Goal: Task Accomplishment & Management: Manage account settings

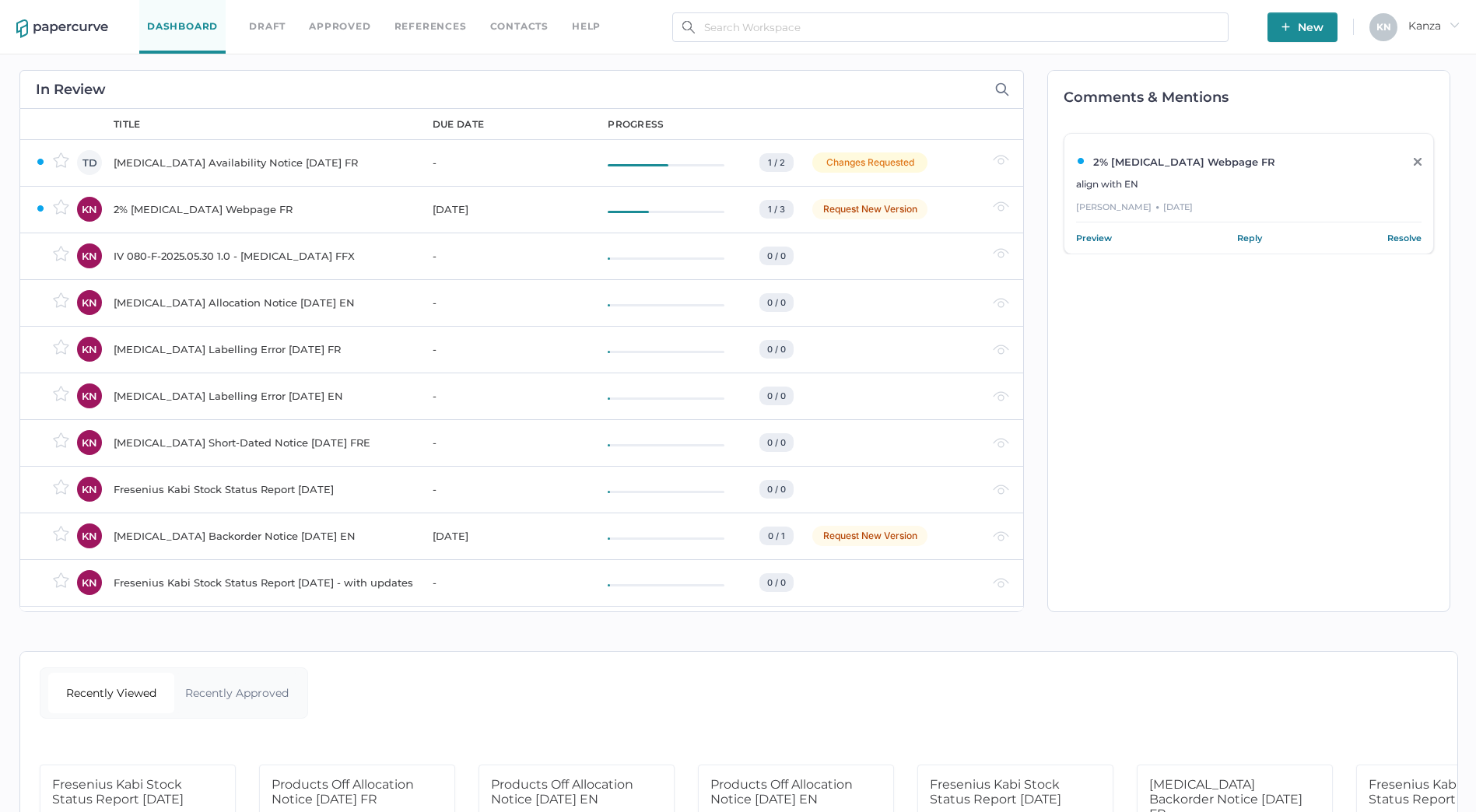
click at [142, 255] on div "IV 080-F-2025.05.30 1.0 - [MEDICAL_DATA] FFX" at bounding box center [263, 255] width 301 height 19
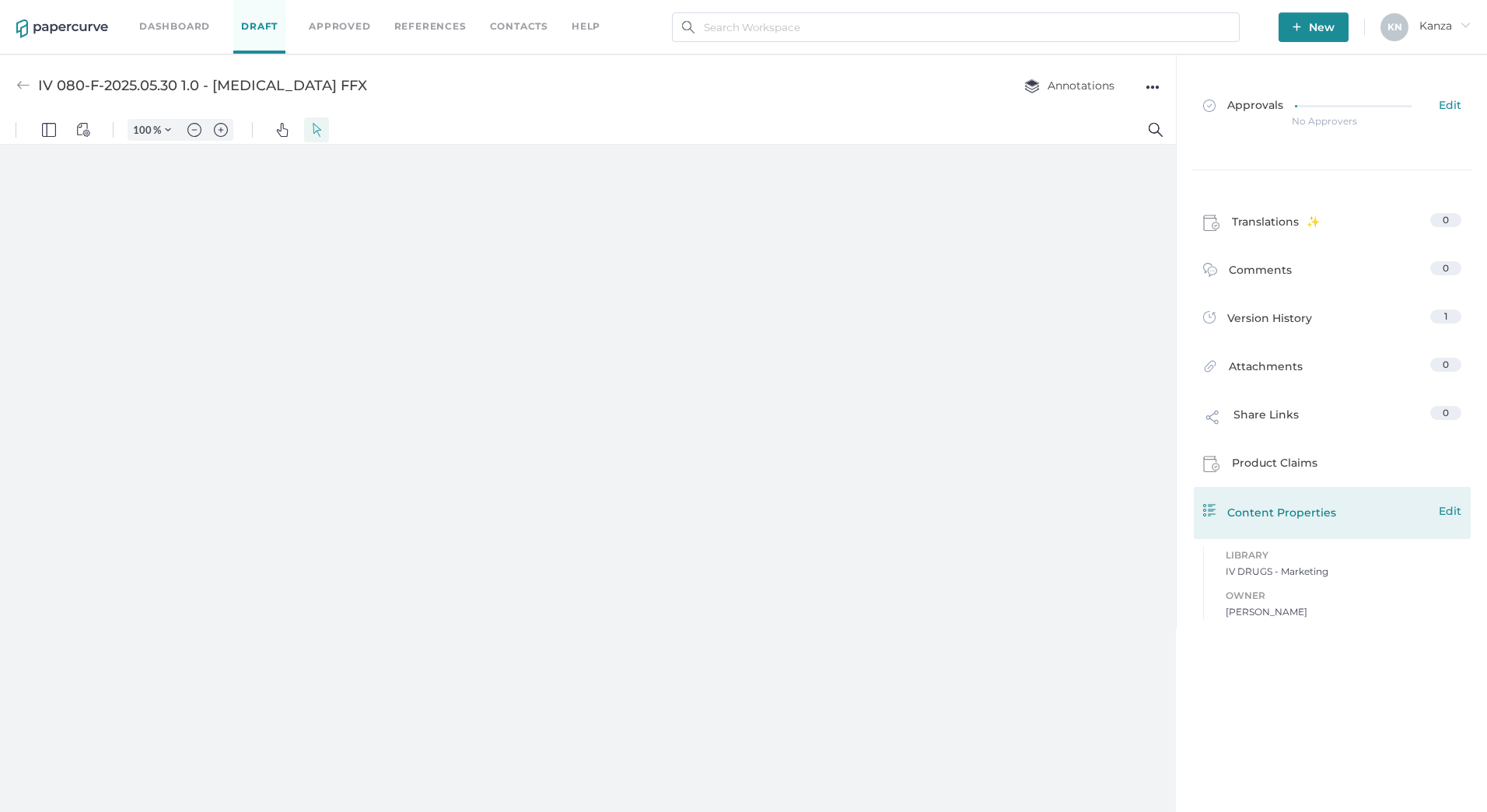
click at [1453, 506] on span "Edit" at bounding box center [1450, 510] width 23 height 17
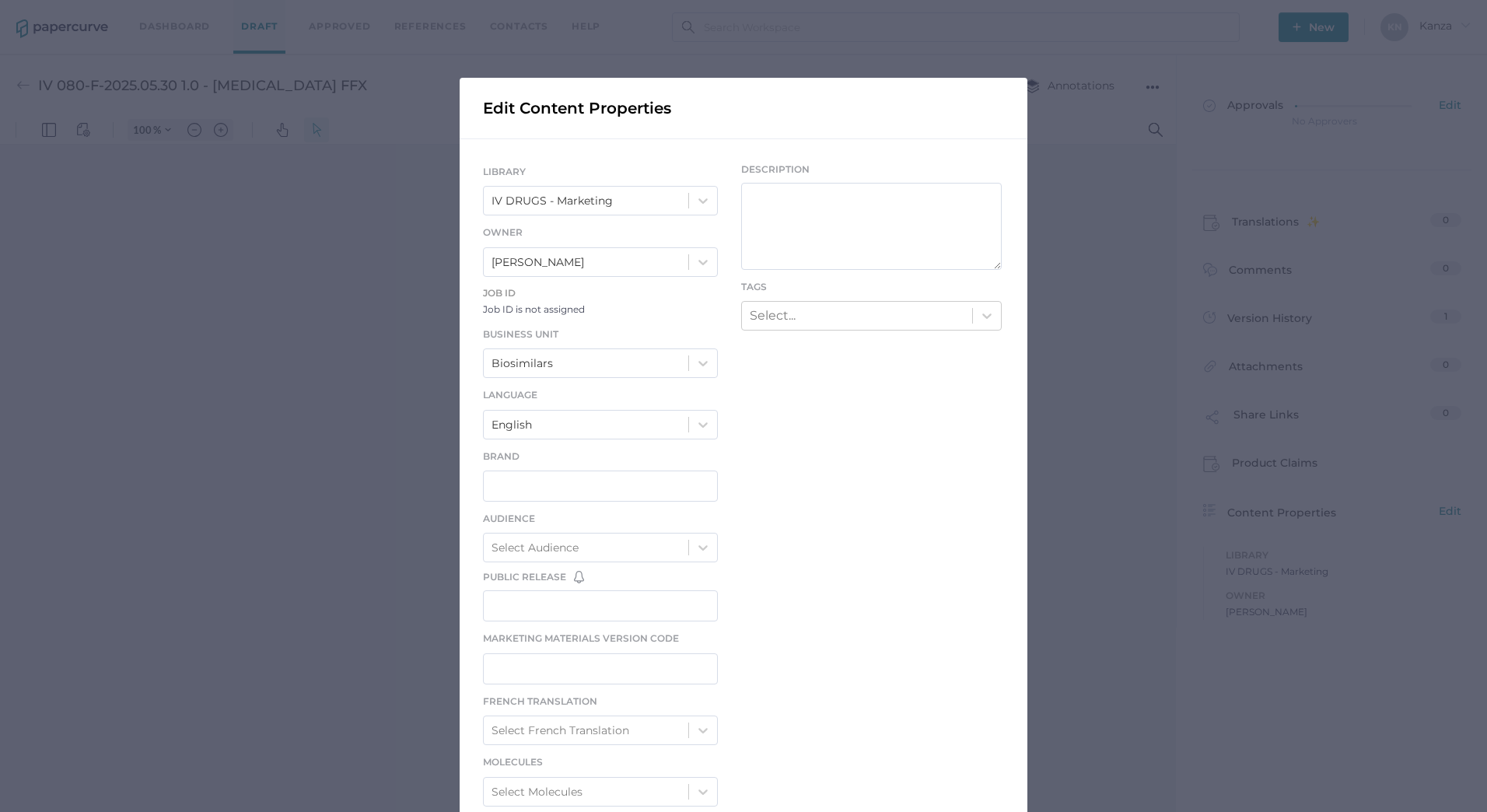
drag, startPoint x: 1169, startPoint y: 514, endPoint x: 1168, endPoint y: 398, distance: 116.0
click at [1169, 514] on div "Edit Content Properties LIBRARY IV DRUGS - Marketing Owner Kanza Najam Job ID J…" at bounding box center [743, 406] width 1487 height 812
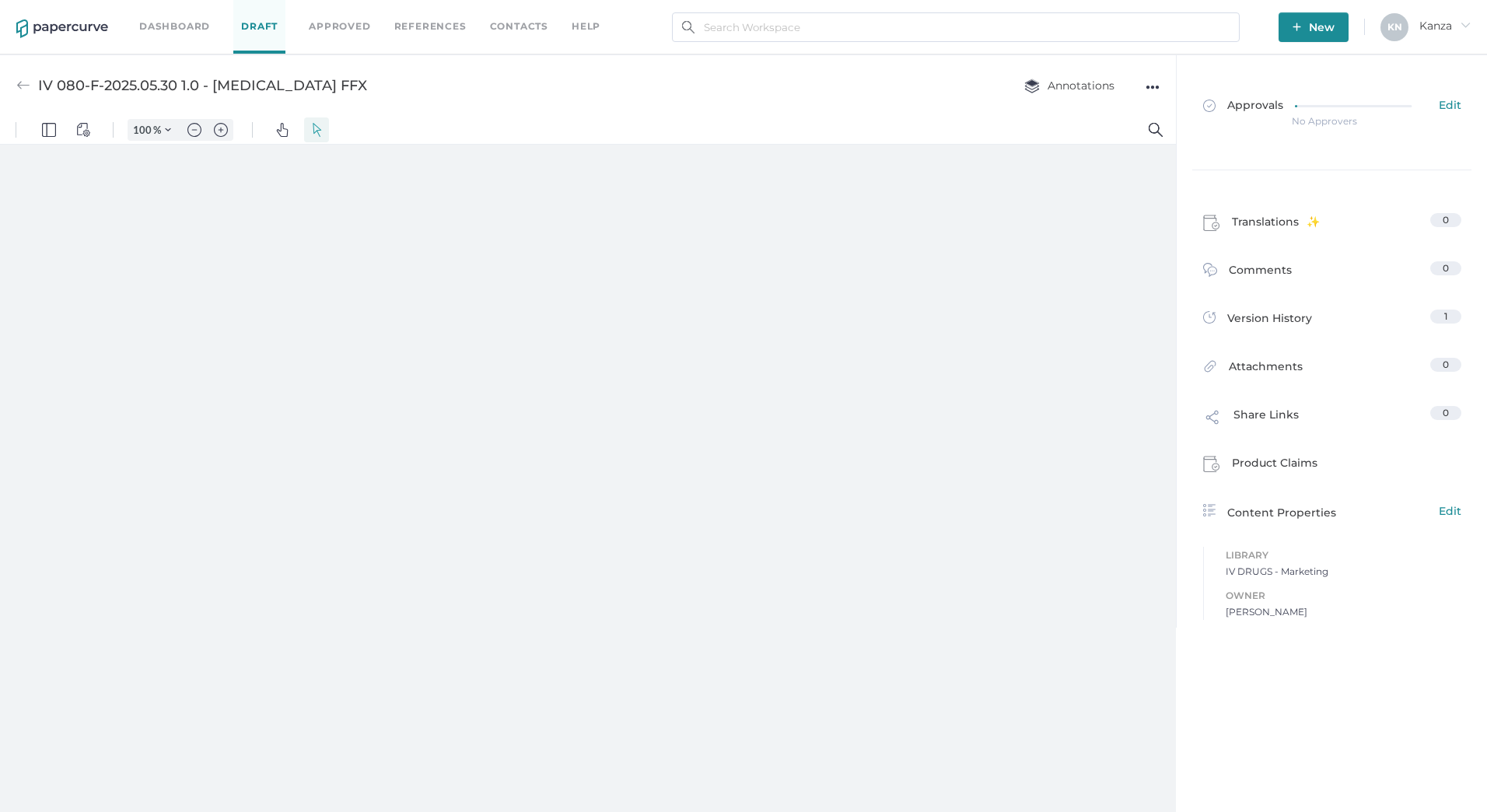
click at [1151, 83] on div "●●●" at bounding box center [1152, 87] width 14 height 22
type input "82"
click at [933, 98] on div "IV 080-F-2025.05.30 1.0 - Calcium Gluconate FFX Annotations ●●● Download Delete…" at bounding box center [587, 85] width 1176 height 61
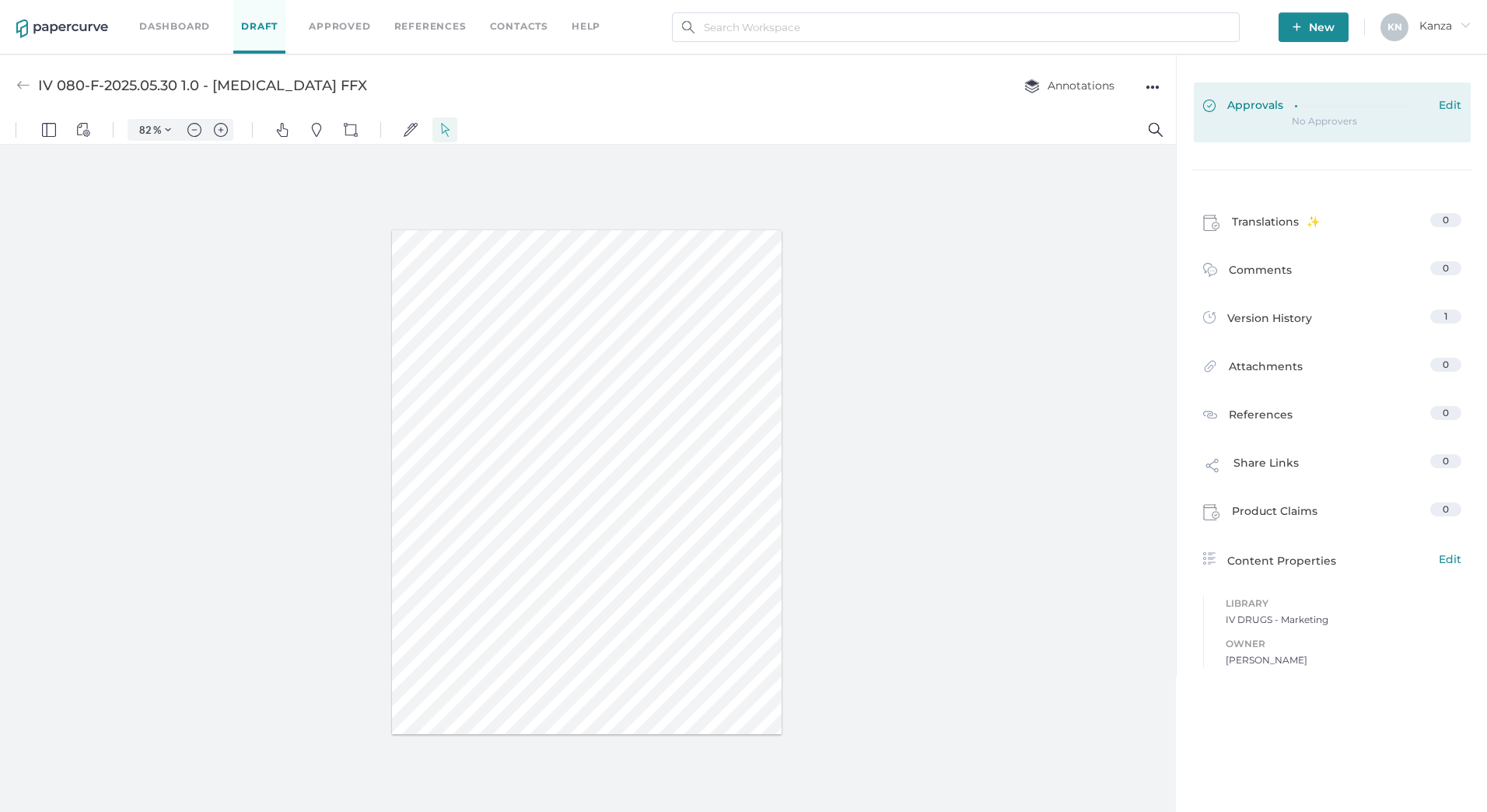
click at [1279, 101] on div "Approvals Edit" at bounding box center [1332, 105] width 258 height 17
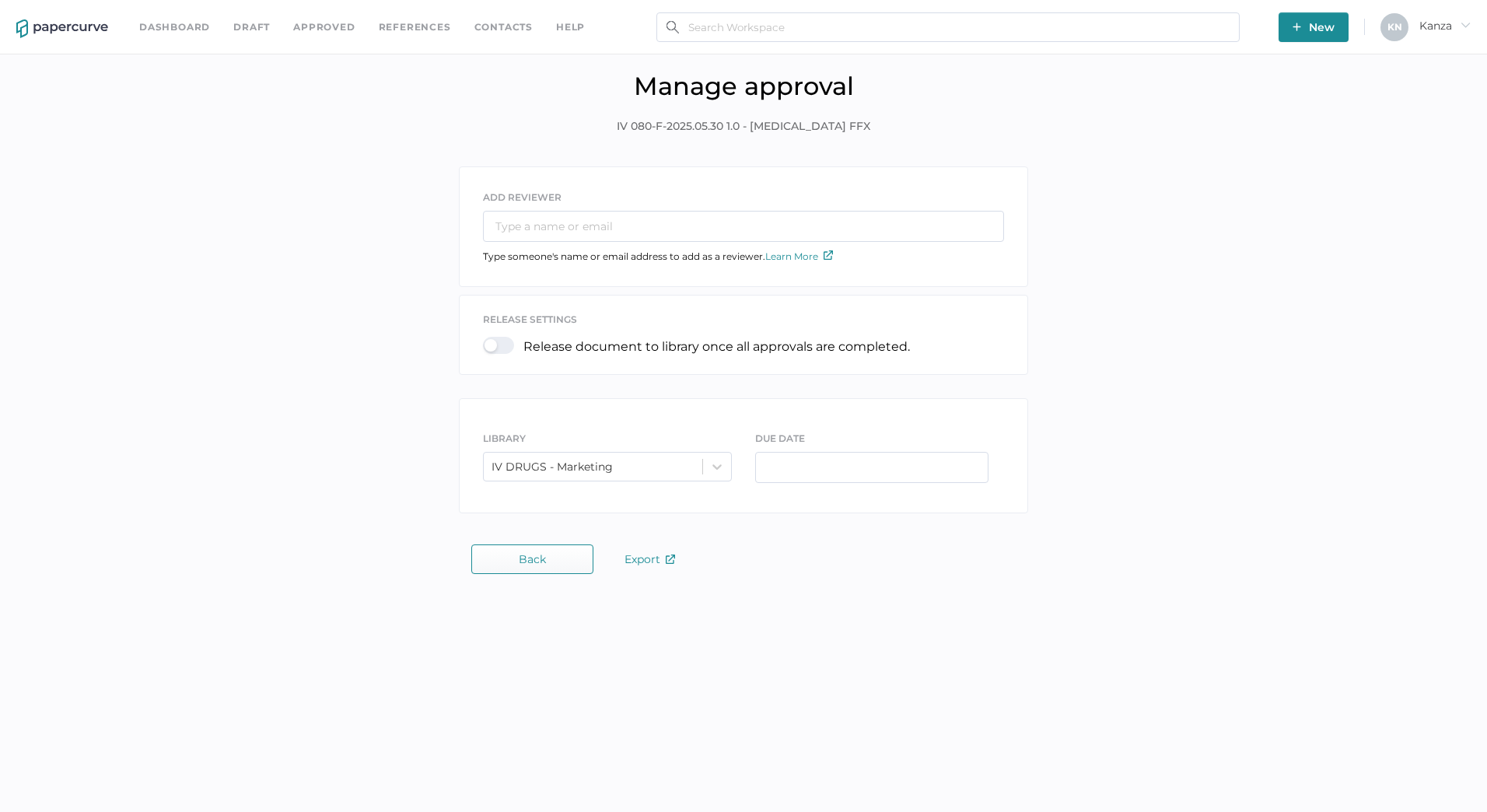
click at [555, 553] on button "Back" at bounding box center [532, 559] width 122 height 30
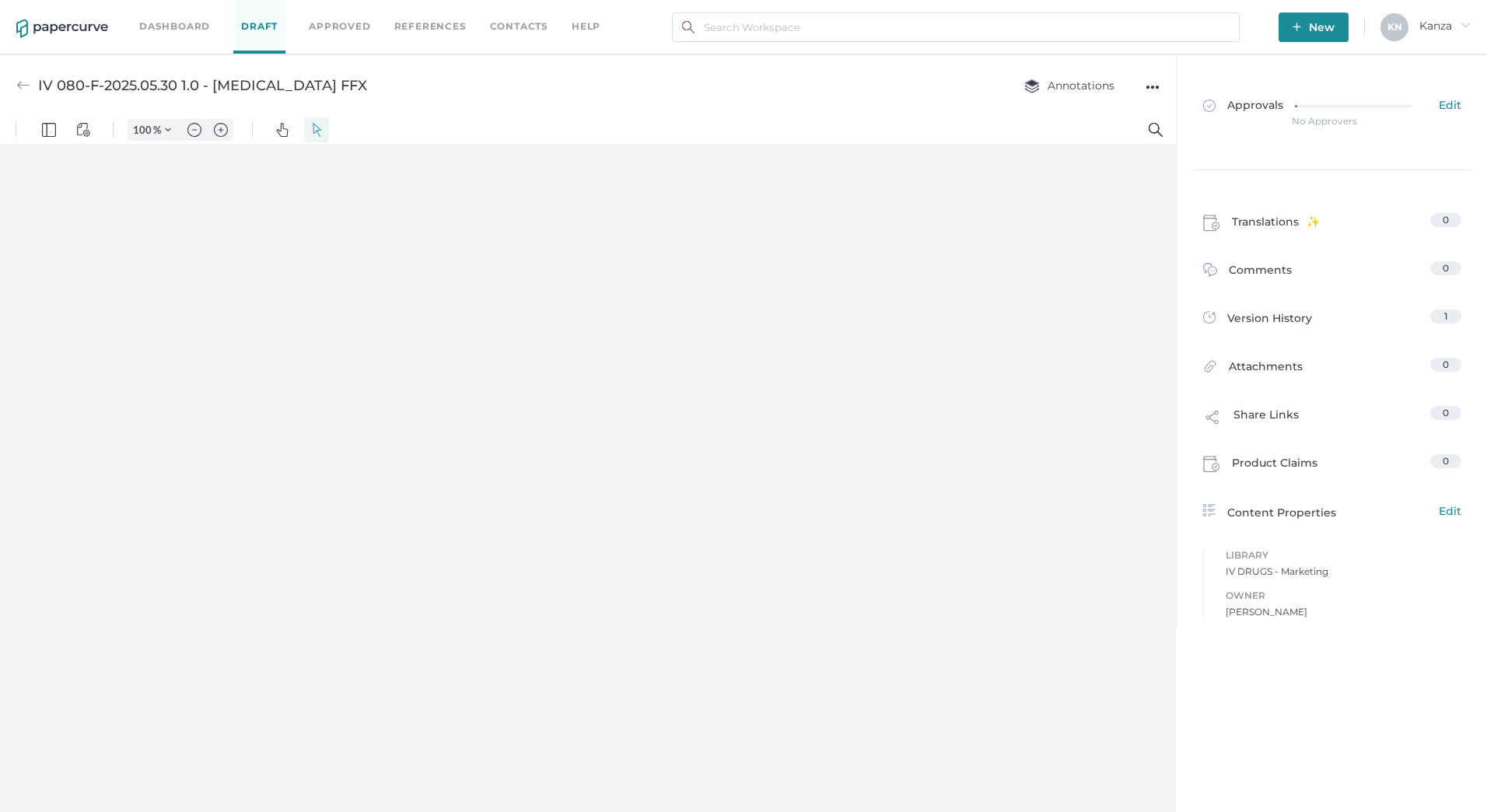
type input "82"
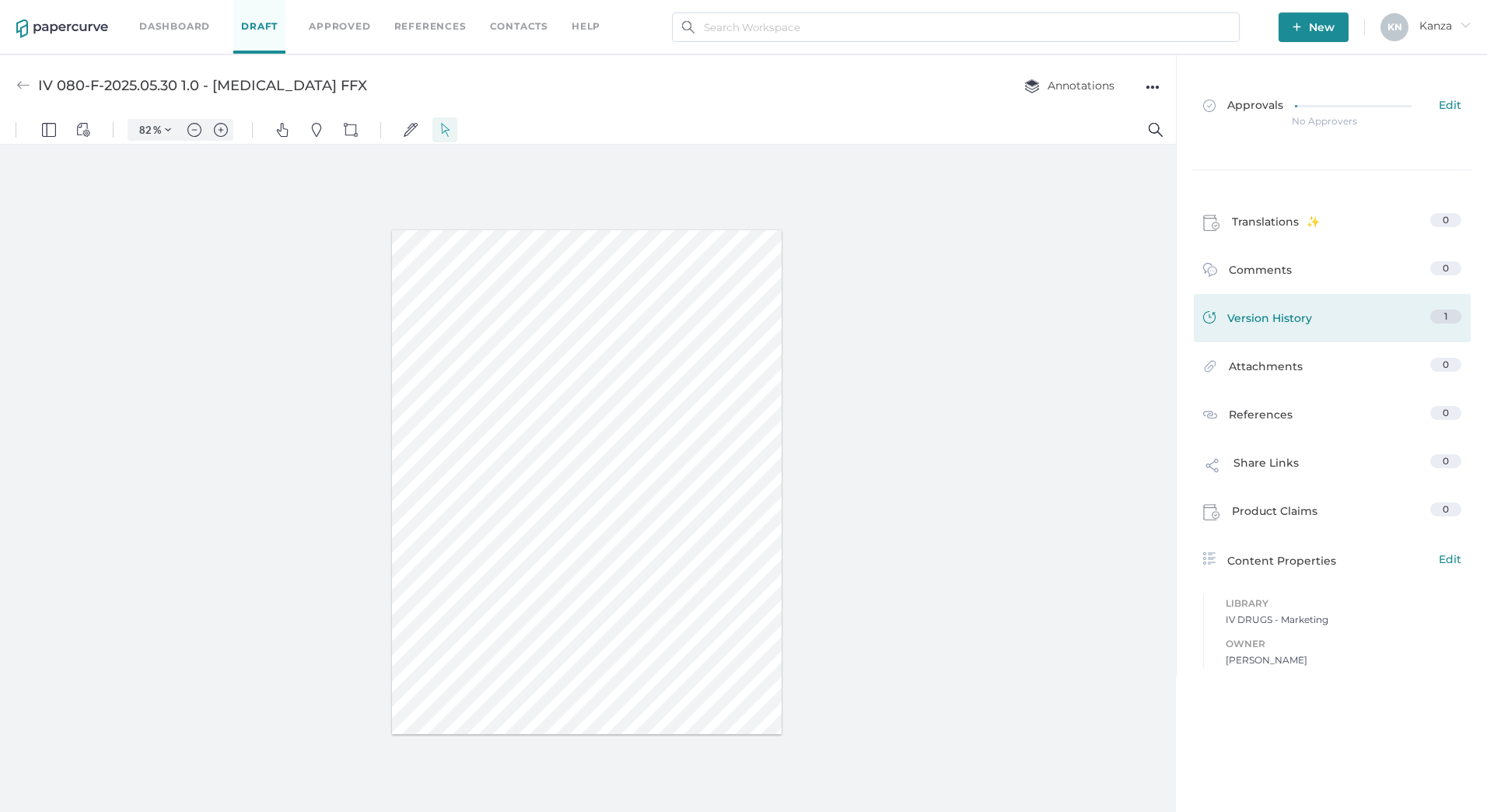
click at [1308, 316] on link "Version History 1" at bounding box center [1332, 320] width 258 height 22
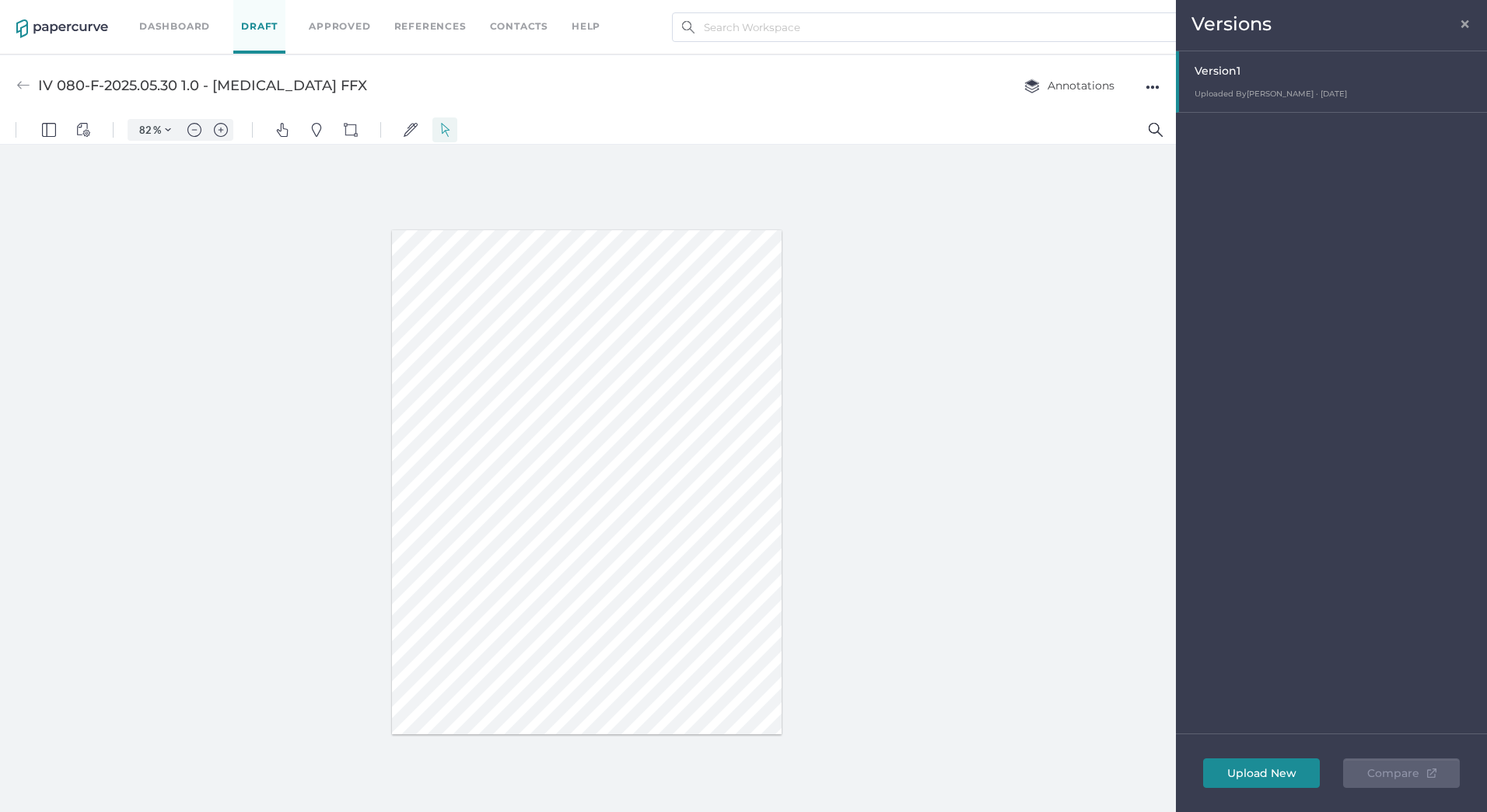
click at [1462, 21] on span "×" at bounding box center [1465, 22] width 13 height 13
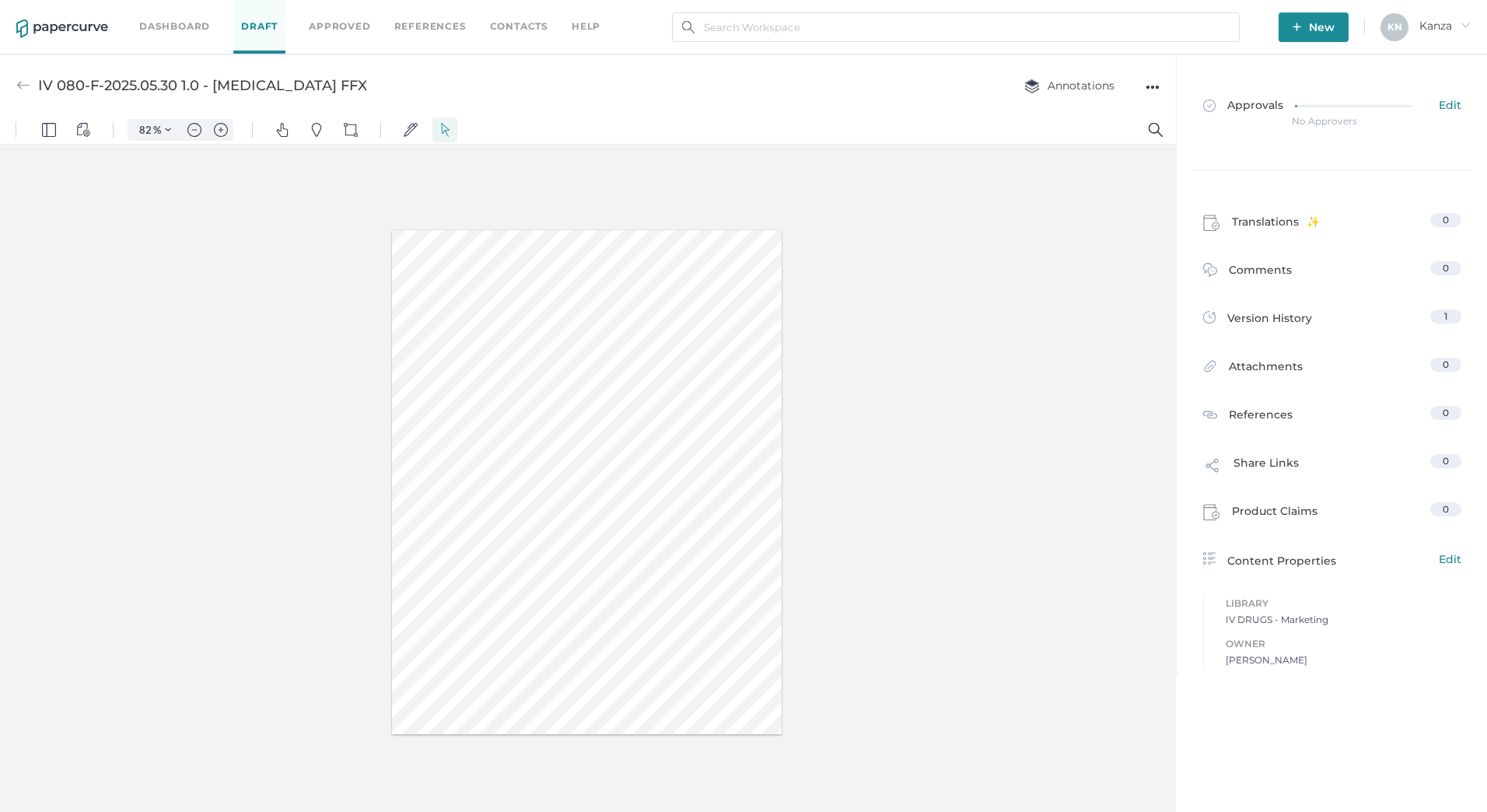
click at [1230, 743] on div "Approvals Edit No Approvers Translations 0 Comments 0 Version History 1 Attachm…" at bounding box center [1331, 433] width 311 height 758
click at [818, 109] on div "IV 080-F-2025.05.30 1.0 - Calcium Gluconate FFX Annotations ●●●" at bounding box center [587, 85] width 1176 height 61
